Goal: Information Seeking & Learning: Understand process/instructions

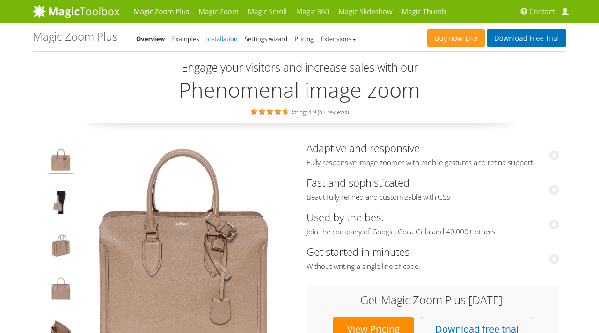
click at [222, 39] on link "Installation" at bounding box center [221, 39] width 31 height 8
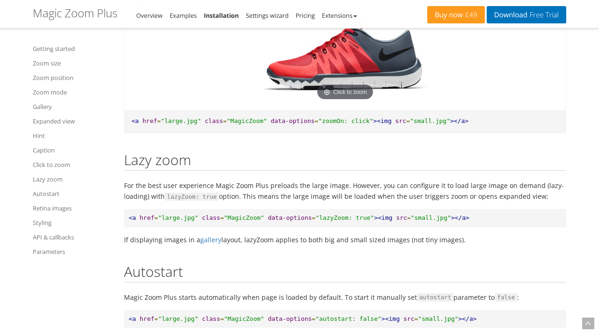
scroll to position [8485, 0]
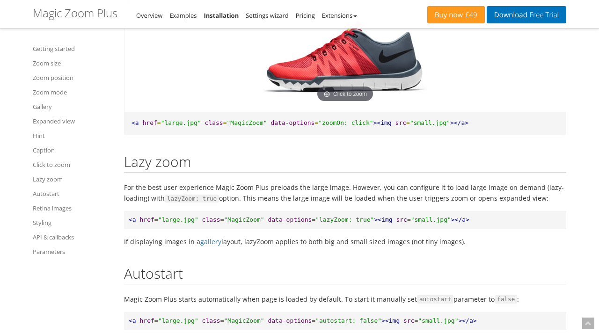
click at [344, 65] on img at bounding box center [344, 56] width 163 height 95
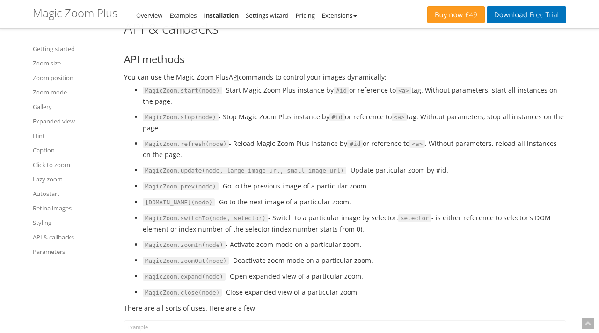
scroll to position [9836, 0]
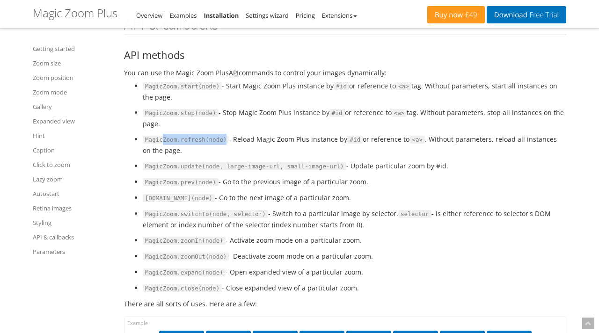
drag, startPoint x: 170, startPoint y: 153, endPoint x: 163, endPoint y: 153, distance: 7.0
click at [163, 144] on code "MagicZoom.refresh(node)" at bounding box center [186, 140] width 86 height 8
click at [144, 144] on code "MagicZoom.refresh(node)" at bounding box center [186, 140] width 86 height 8
drag, startPoint x: 146, startPoint y: 153, endPoint x: 226, endPoint y: 155, distance: 80.0
click at [226, 144] on code "MagicZoom.refresh(node)" at bounding box center [186, 140] width 86 height 8
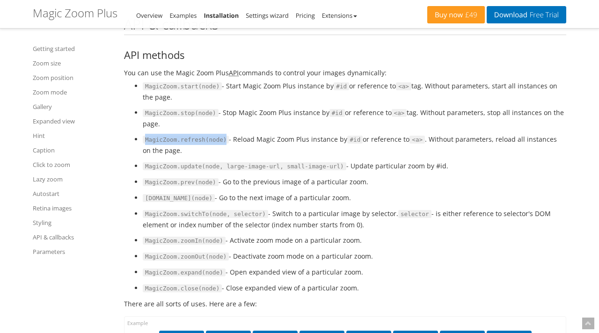
copy code "MagicZoom.refresh(node)"
drag, startPoint x: 143, startPoint y: 154, endPoint x: 228, endPoint y: 157, distance: 85.6
click at [228, 144] on code "MagicZoom.refresh(node)" at bounding box center [186, 140] width 86 height 8
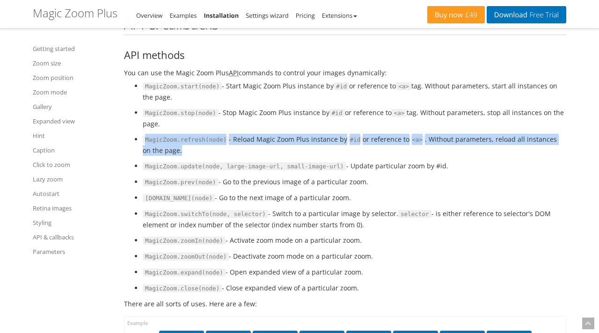
drag, startPoint x: 180, startPoint y: 164, endPoint x: 142, endPoint y: 153, distance: 40.3
click at [142, 153] on ul "MagicZoom.start(node) - Start Magic Zoom Plus instance by #id or reference to <…" at bounding box center [345, 186] width 442 height 213
copy li "MagicZoom.refresh(node) - Reload Magic Zoom Plus instance by #id or reference t…"
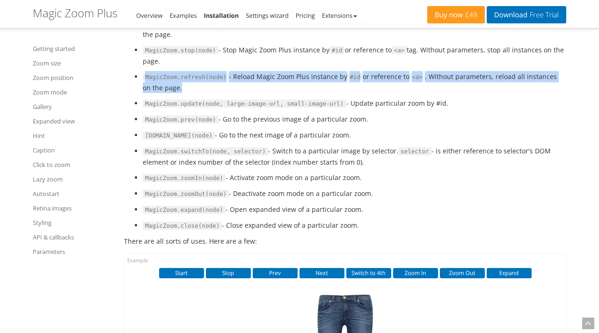
scroll to position [9849, 0]
